Goal: Task Accomplishment & Management: Use online tool/utility

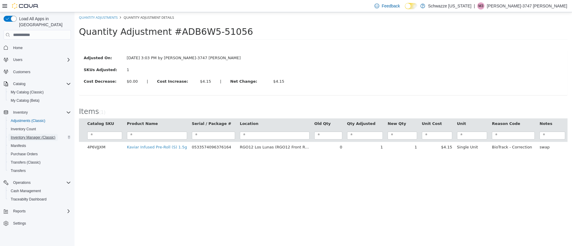
click at [30, 135] on span "Inventory Manager (Classic)" at bounding box center [33, 137] width 45 height 5
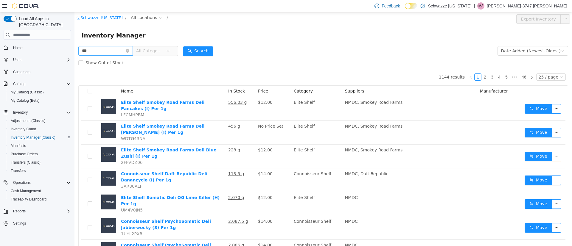
type input "***"
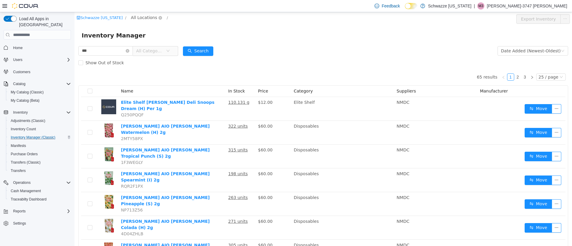
click at [133, 15] on span "All Locations" at bounding box center [144, 17] width 26 height 7
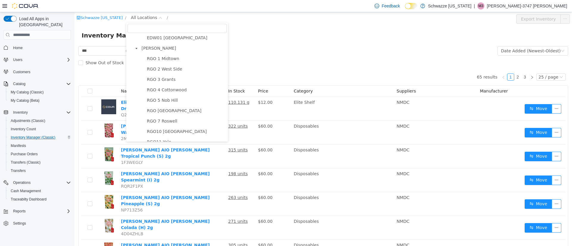
scroll to position [223, 0]
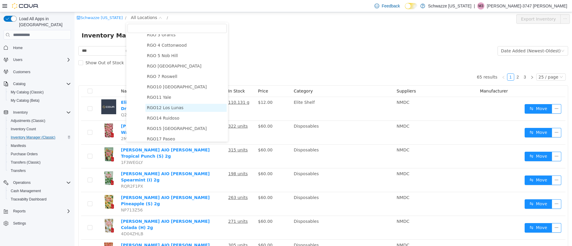
click at [170, 110] on span "RGO12 Los Lunas" at bounding box center [165, 107] width 37 height 5
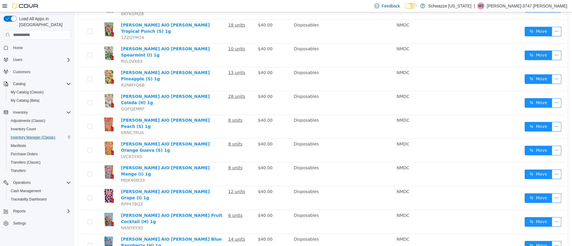
scroll to position [367, 0]
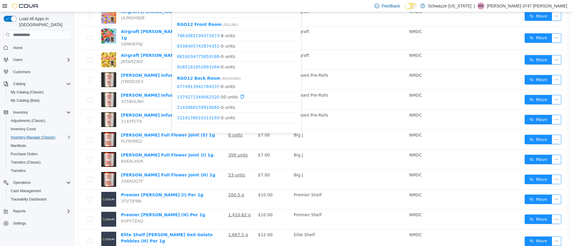
scroll to position [198, 0]
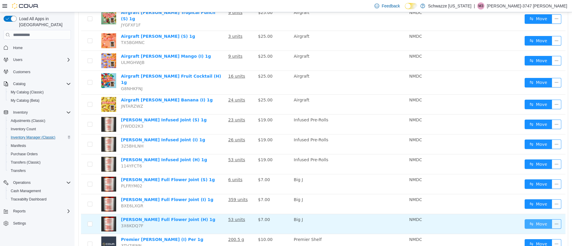
click at [531, 220] on button "Move" at bounding box center [538, 225] width 27 height 10
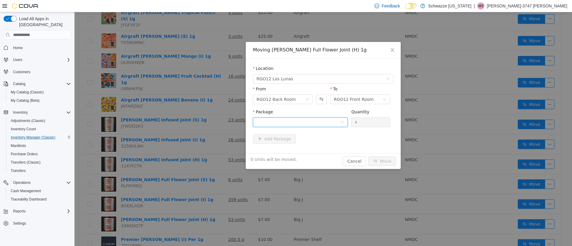
click at [276, 126] on div at bounding box center [299, 122] width 84 height 9
click at [302, 148] on li "9620085945456072 Quantity : 50 Units" at bounding box center [300, 147] width 95 height 16
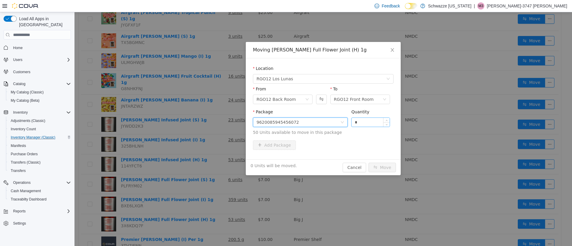
click at [373, 124] on input "*" at bounding box center [371, 122] width 38 height 9
type input "**"
click at [381, 167] on button "Move" at bounding box center [382, 168] width 27 height 10
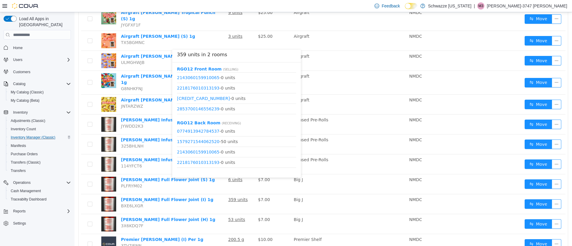
scroll to position [0, 0]
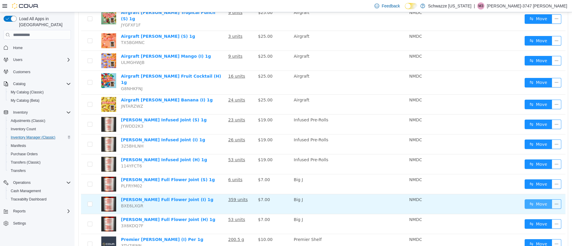
click at [525, 200] on button "Move" at bounding box center [538, 205] width 27 height 10
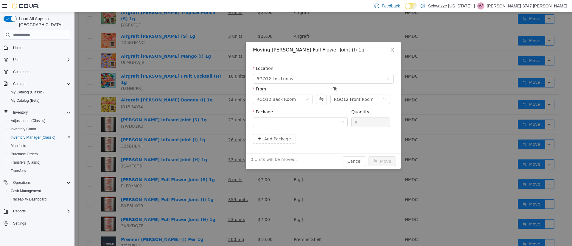
click at [283, 116] on div "Package" at bounding box center [300, 113] width 95 height 9
click at [284, 121] on div at bounding box center [299, 122] width 84 height 9
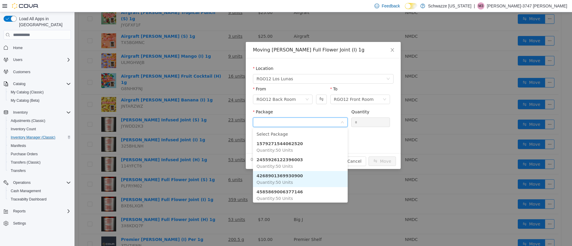
scroll to position [45, 0]
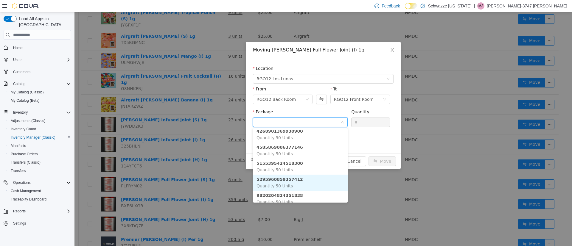
click at [300, 189] on li "5295960859357412 Quantity : 50 Units" at bounding box center [300, 183] width 95 height 16
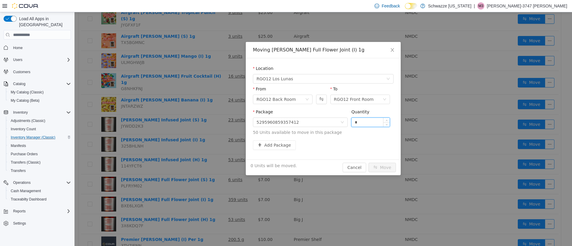
click at [361, 122] on input "*" at bounding box center [371, 122] width 38 height 9
type input "**"
click at [386, 169] on button "Move" at bounding box center [382, 168] width 27 height 10
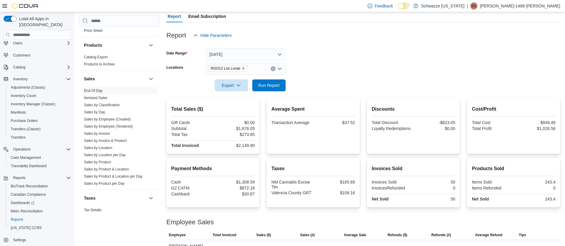
scroll to position [16, 0]
